Goal: Find specific fact: Find specific fact

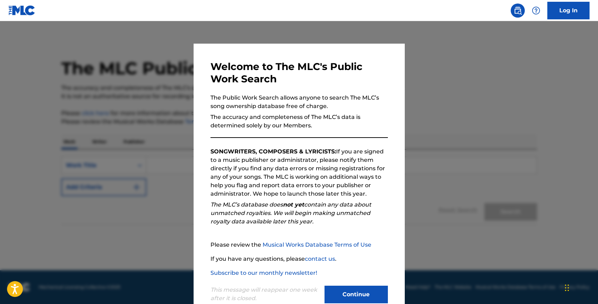
click at [342, 295] on button "Continue" at bounding box center [355, 295] width 63 height 18
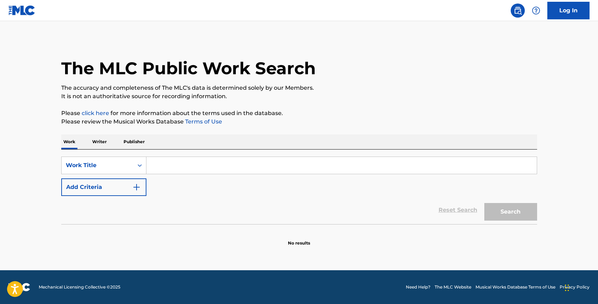
click at [206, 167] on input "Search Form" at bounding box center [341, 165] width 390 height 17
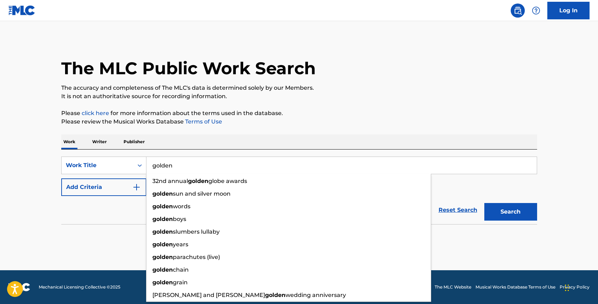
type input "golden"
click at [136, 186] on img "Search Form" at bounding box center [136, 187] width 8 height 8
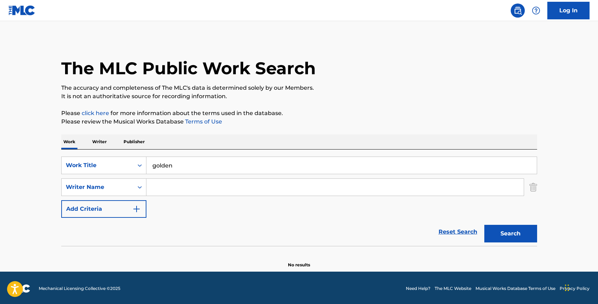
click at [168, 182] on input "Search Form" at bounding box center [334, 187] width 377 height 17
paste input "[PERSON_NAME]"
click at [484, 225] on button "Search" at bounding box center [510, 234] width 53 height 18
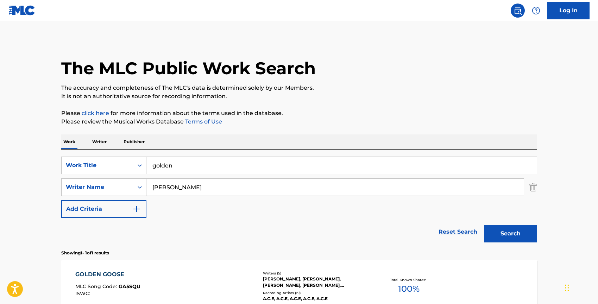
scroll to position [79, 0]
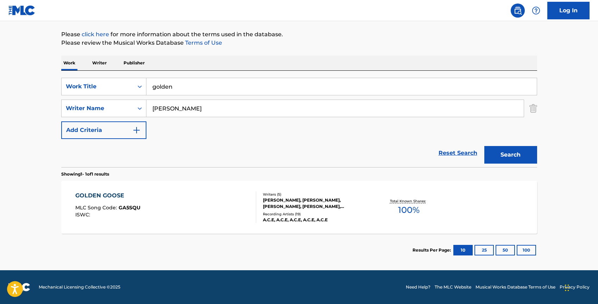
click at [165, 110] on input "[PERSON_NAME]" at bounding box center [334, 108] width 377 height 17
drag, startPoint x: 184, startPoint y: 108, endPoint x: 173, endPoint y: 108, distance: 11.3
click at [173, 108] on input "[PERSON_NAME]" at bounding box center [334, 108] width 377 height 17
type input "[PERSON_NAME]"
click at [484, 146] on button "Search" at bounding box center [510, 155] width 53 height 18
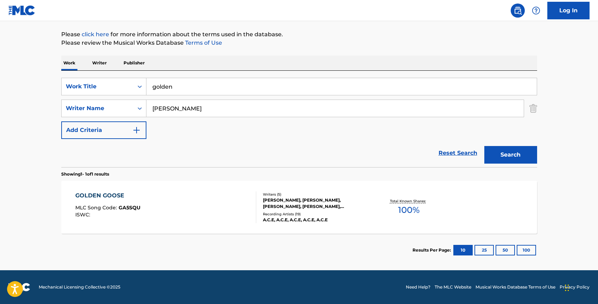
scroll to position [24, 0]
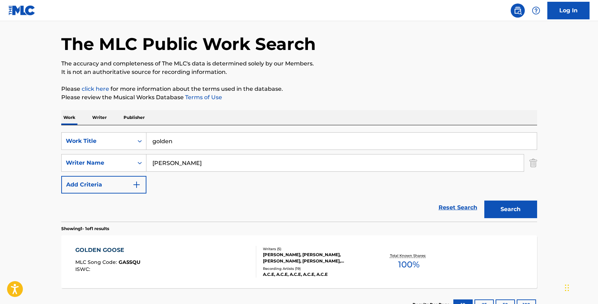
click at [30, 116] on main "The MLC Public Work Search The accuracy and completeness of The MLC's data is d…" at bounding box center [299, 161] width 598 height 328
